Goal: Transaction & Acquisition: Purchase product/service

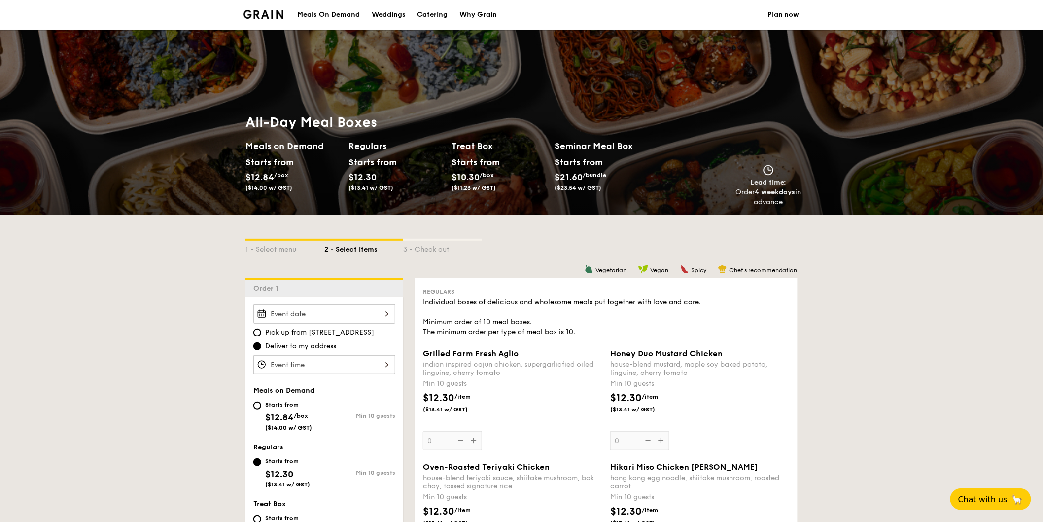
scroll to position [182, 0]
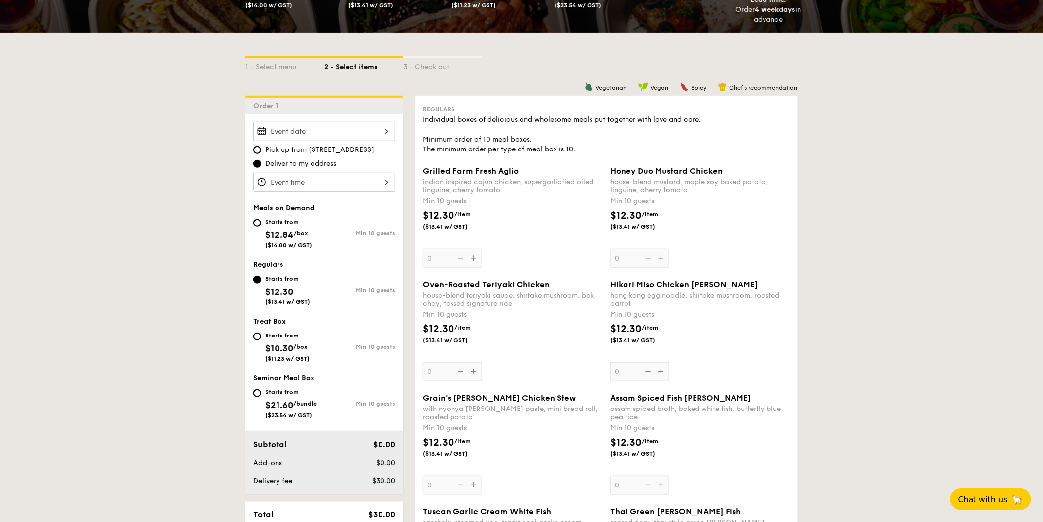
click at [276, 223] on div "Starts from" at bounding box center [288, 222] width 47 height 8
click at [261, 223] on input "Starts from $12.84 /box ($14.00 w/ GST) Min 10 guests" at bounding box center [257, 223] width 8 height 8
radio input "true"
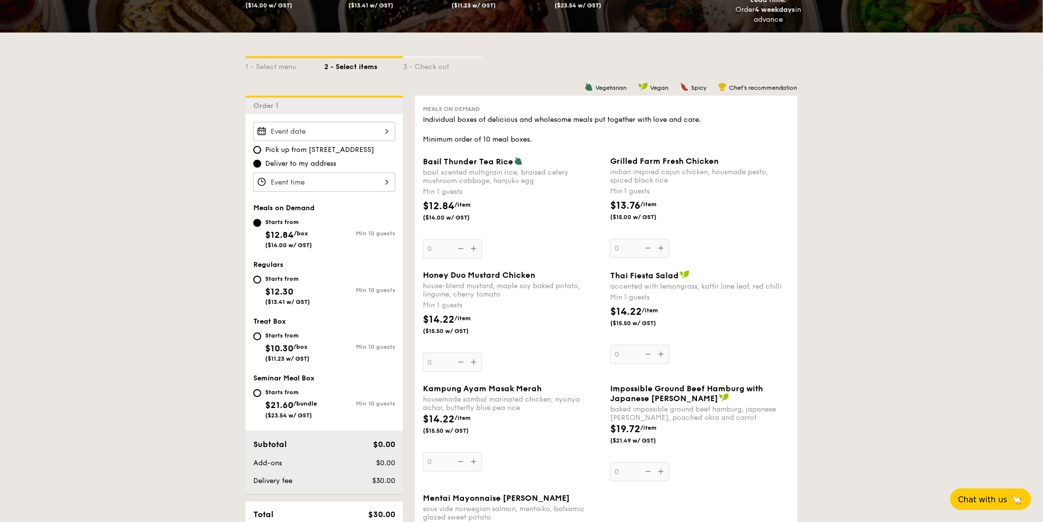
click at [262, 284] on div "Starts from $12.30 ($13.41 w/ GST)" at bounding box center [288, 289] width 71 height 33
click at [261, 284] on input "Starts from $12.30 ($13.41 w/ GST) Min 10 guests" at bounding box center [257, 280] width 8 height 8
radio input "true"
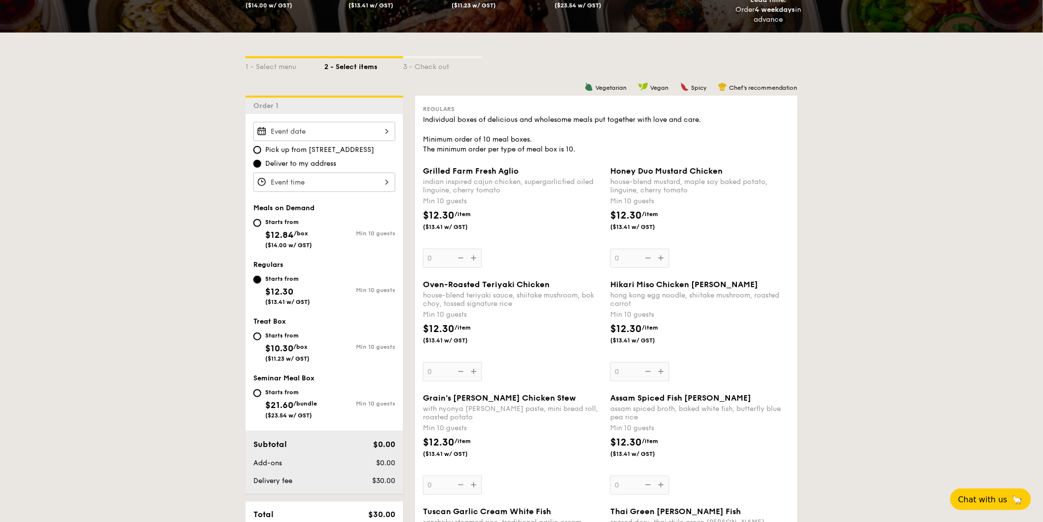
click at [270, 243] on span "($14.00 w/ GST)" at bounding box center [288, 245] width 47 height 7
click at [264, 227] on div "Starts from $12.84 /box ($14.00 w/ GST)" at bounding box center [288, 232] width 71 height 33
click at [261, 227] on input "Starts from $12.84 /box ($14.00 w/ GST) Min 10 guests" at bounding box center [257, 223] width 8 height 8
radio input "true"
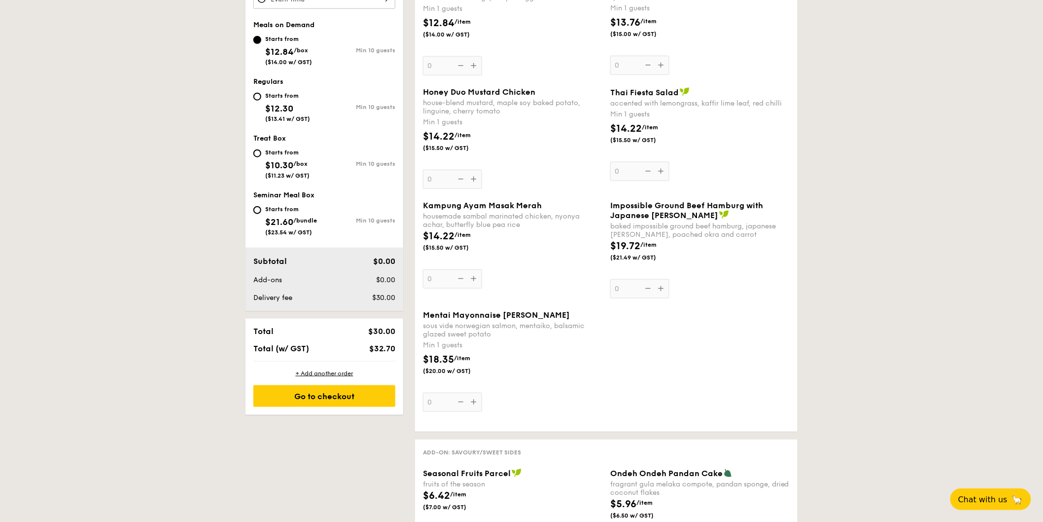
scroll to position [0, 0]
